Goal: Find specific page/section: Find specific page/section

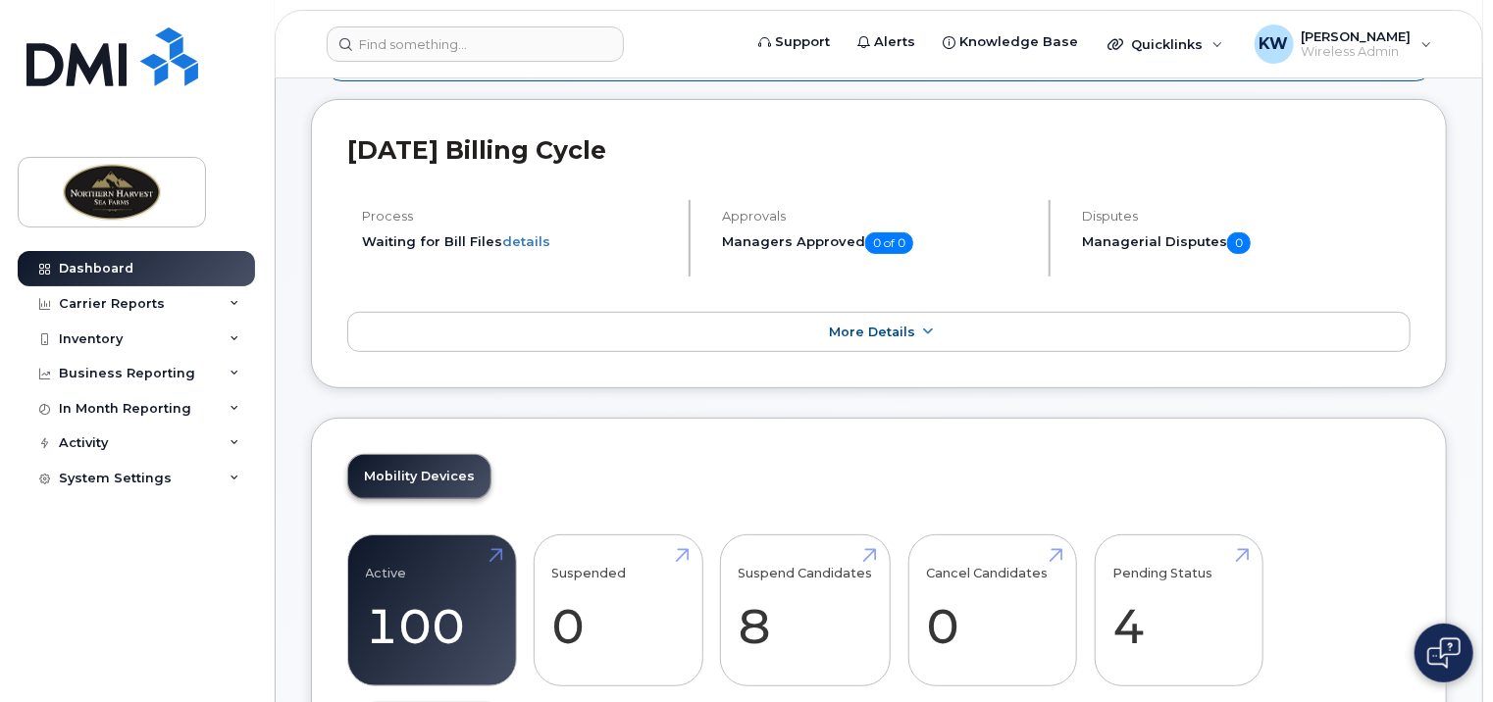
scroll to position [98, 0]
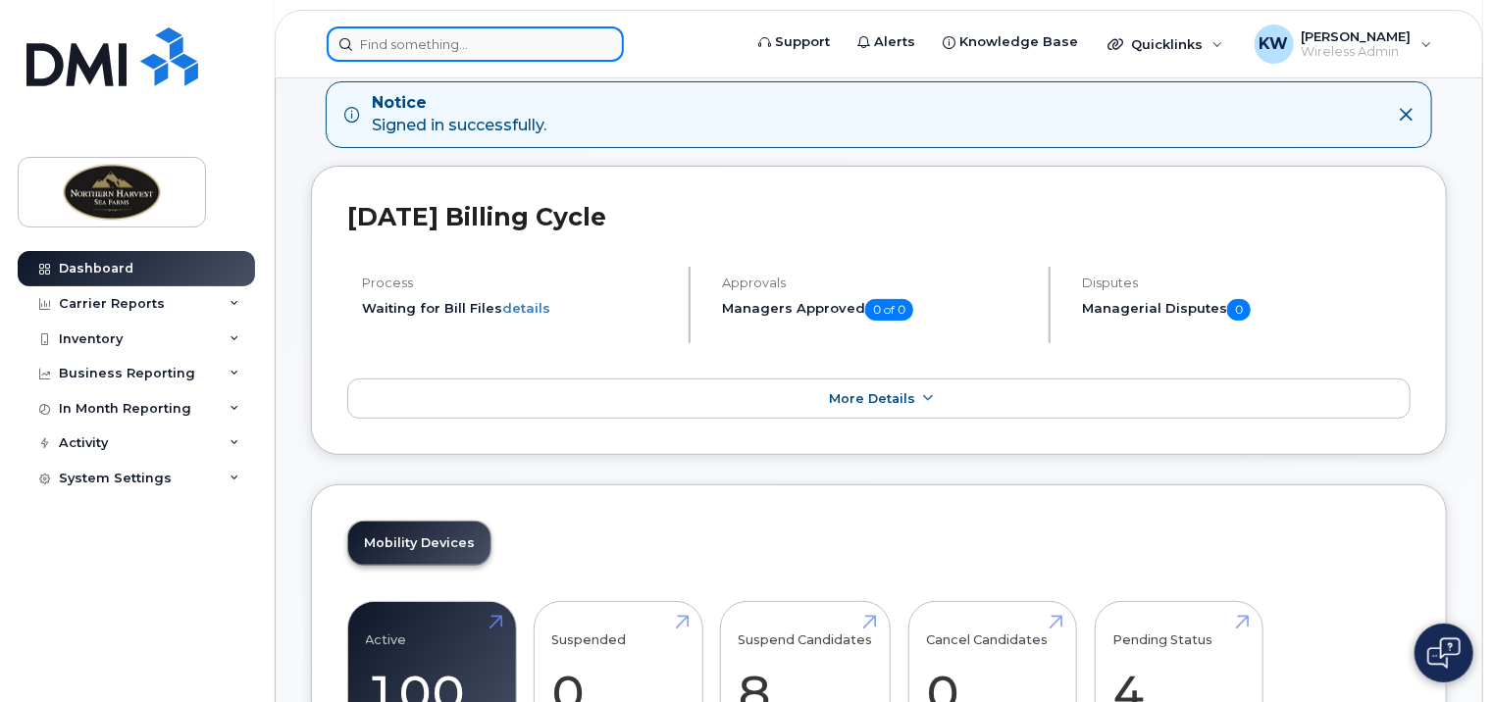
click at [431, 50] on input at bounding box center [475, 43] width 297 height 35
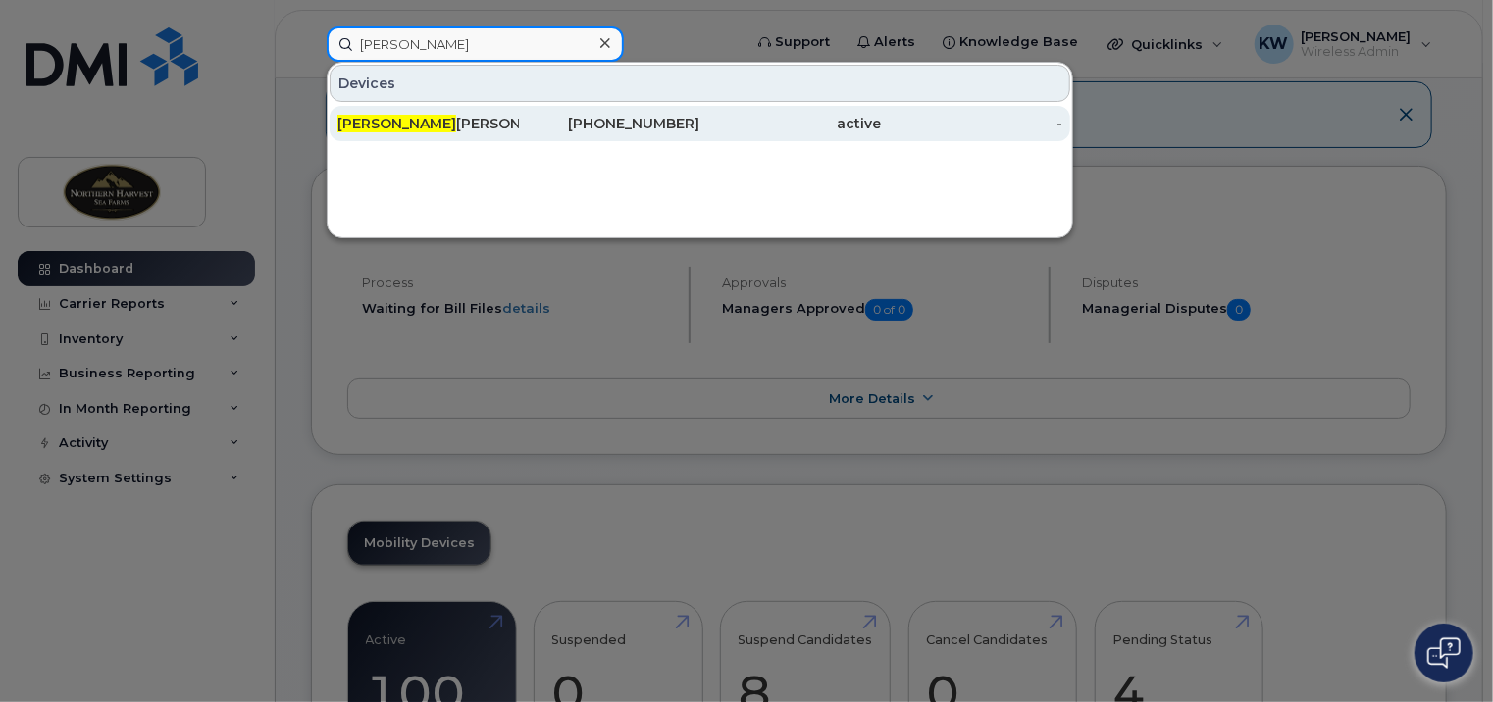
type input "gordon"
click at [412, 121] on div "Gordon Caines" at bounding box center [427, 124] width 181 height 20
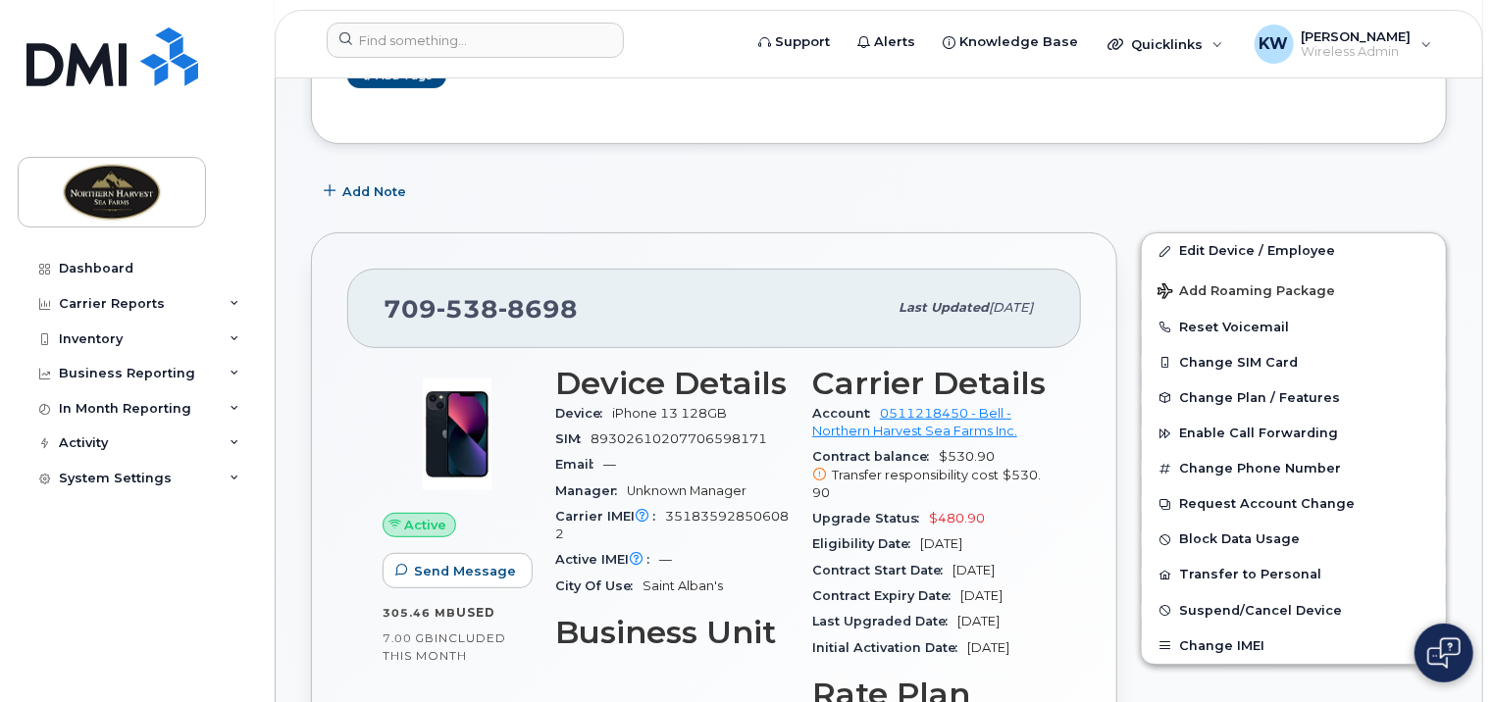
scroll to position [196, 0]
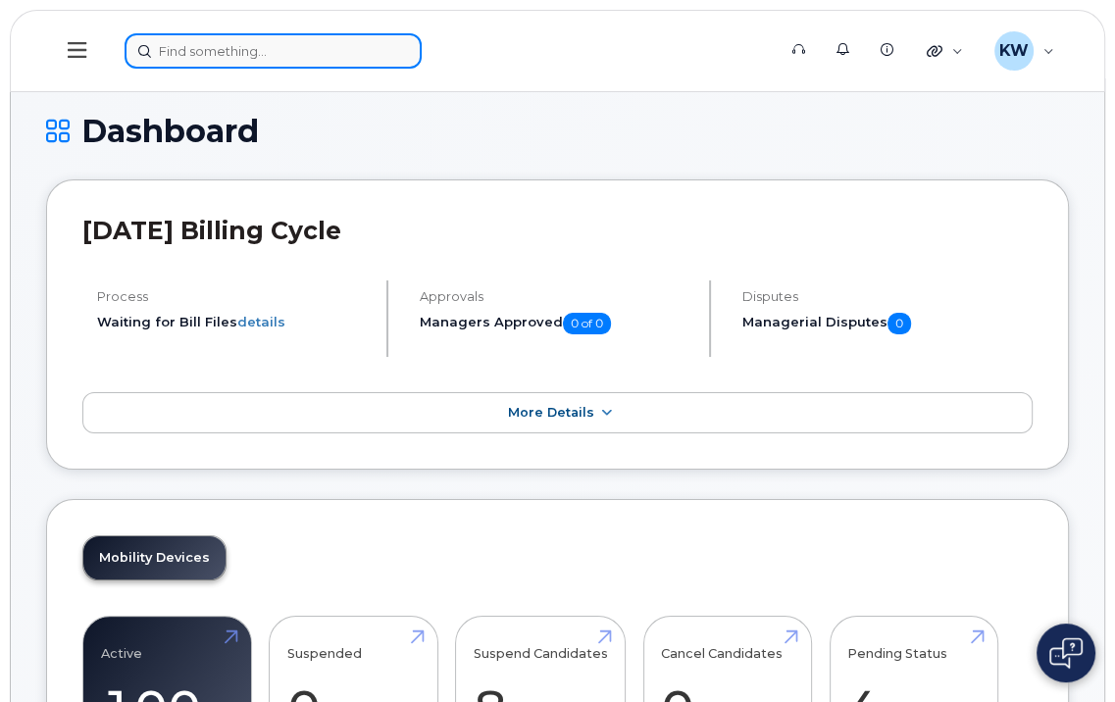
click at [196, 39] on input at bounding box center [273, 50] width 297 height 35
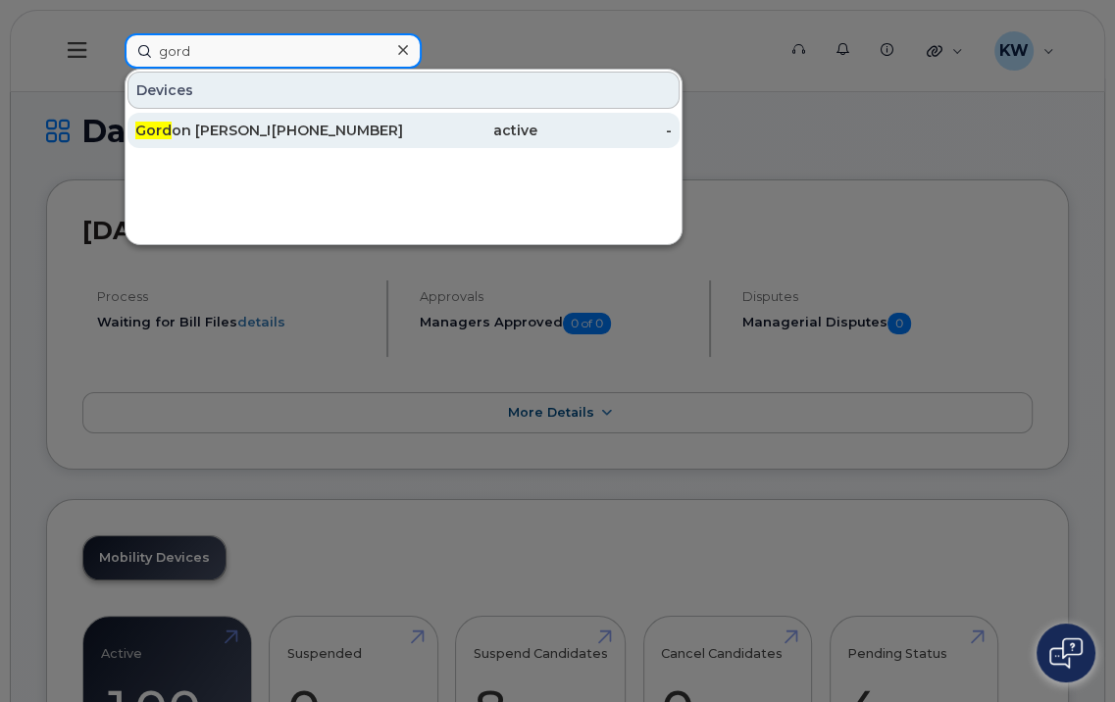
type input "gord"
click at [215, 138] on div "Gord on Caines" at bounding box center [202, 131] width 134 height 20
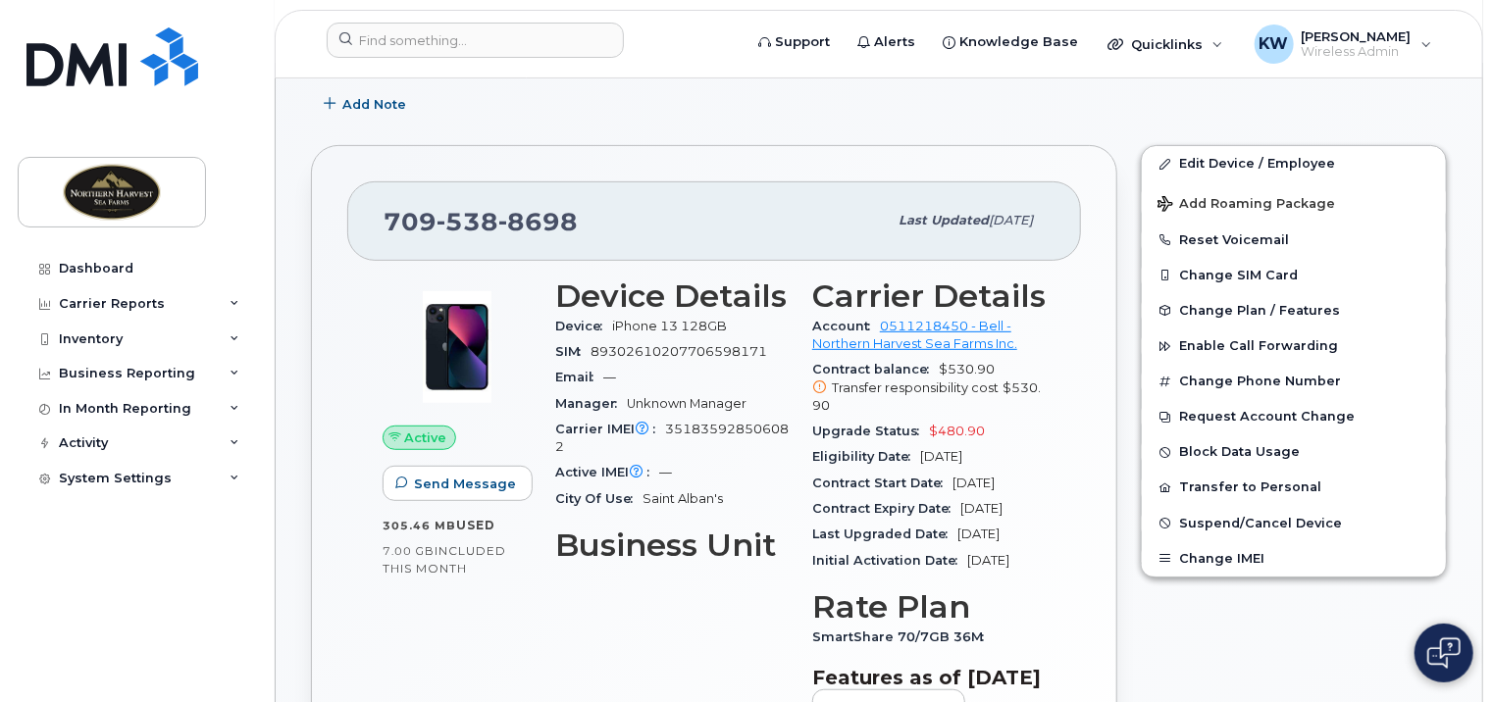
scroll to position [392, 0]
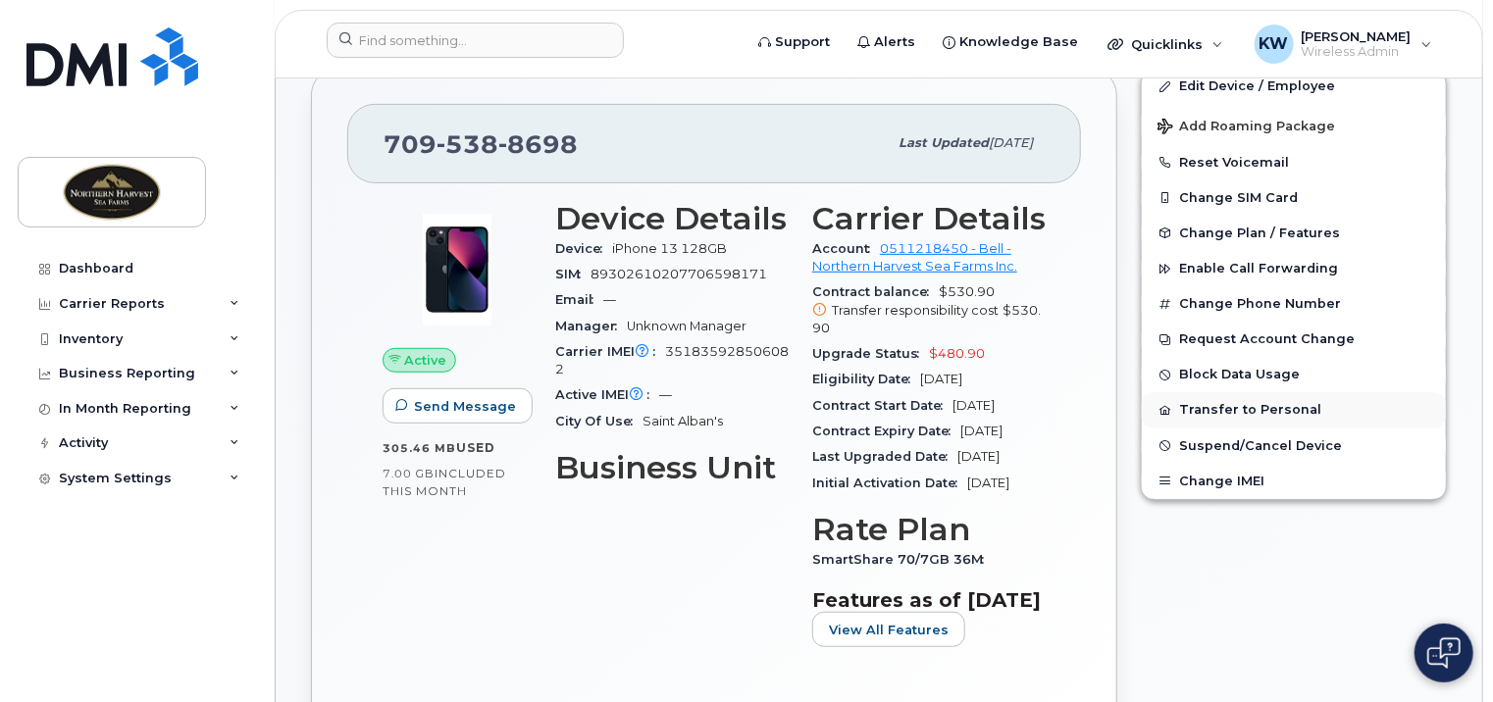
click at [1114, 402] on button "Transfer to Personal" at bounding box center [1293, 409] width 304 height 35
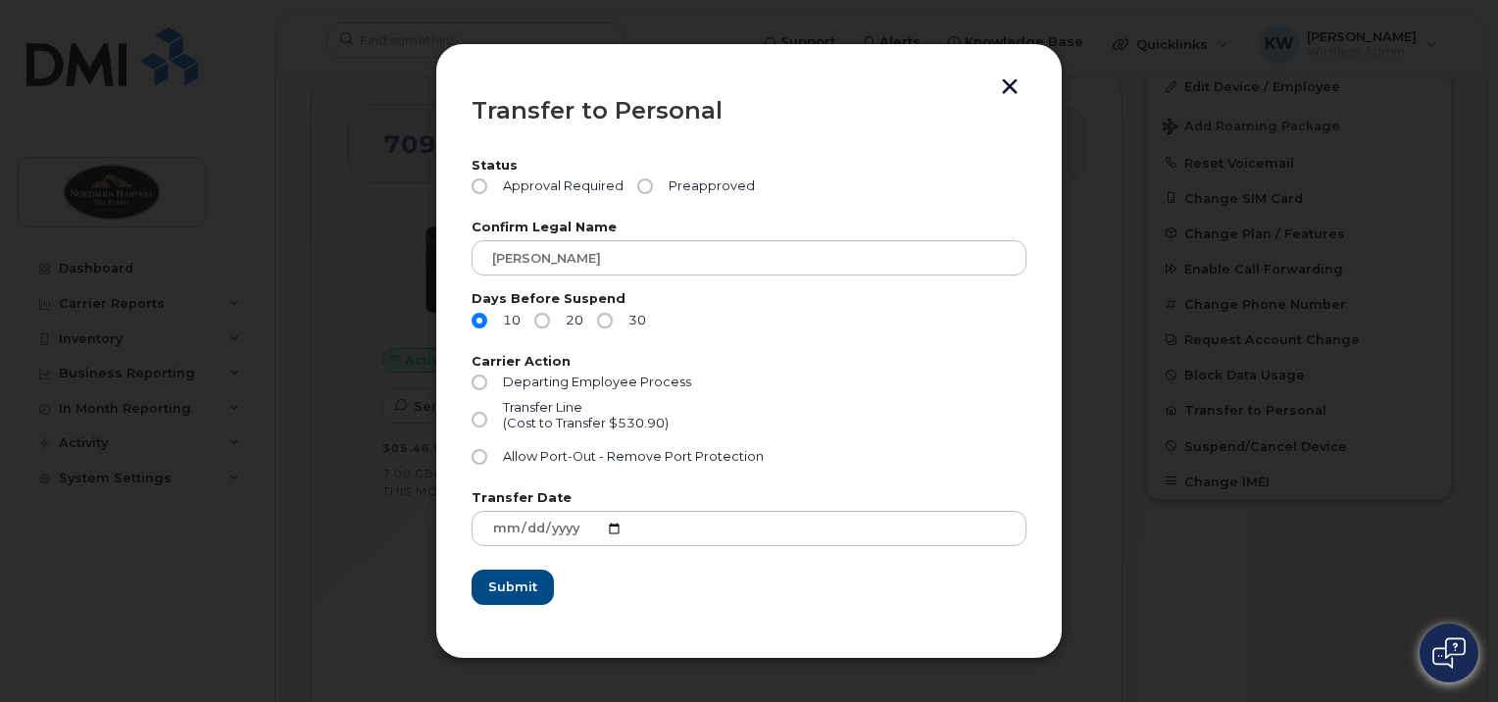
click at [1006, 87] on button "button" at bounding box center [1009, 88] width 29 height 21
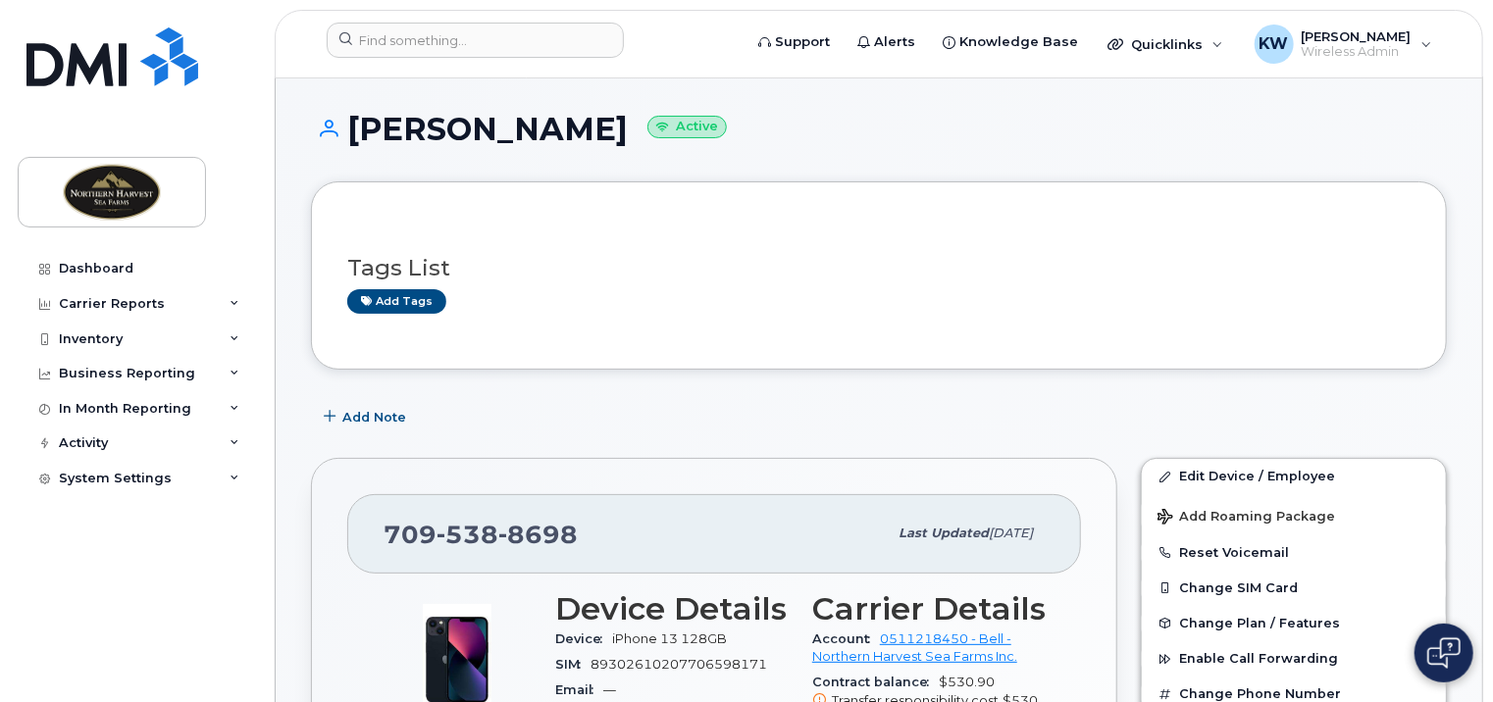
scroll to position [0, 0]
